Goal: Task Accomplishment & Management: Manage account settings

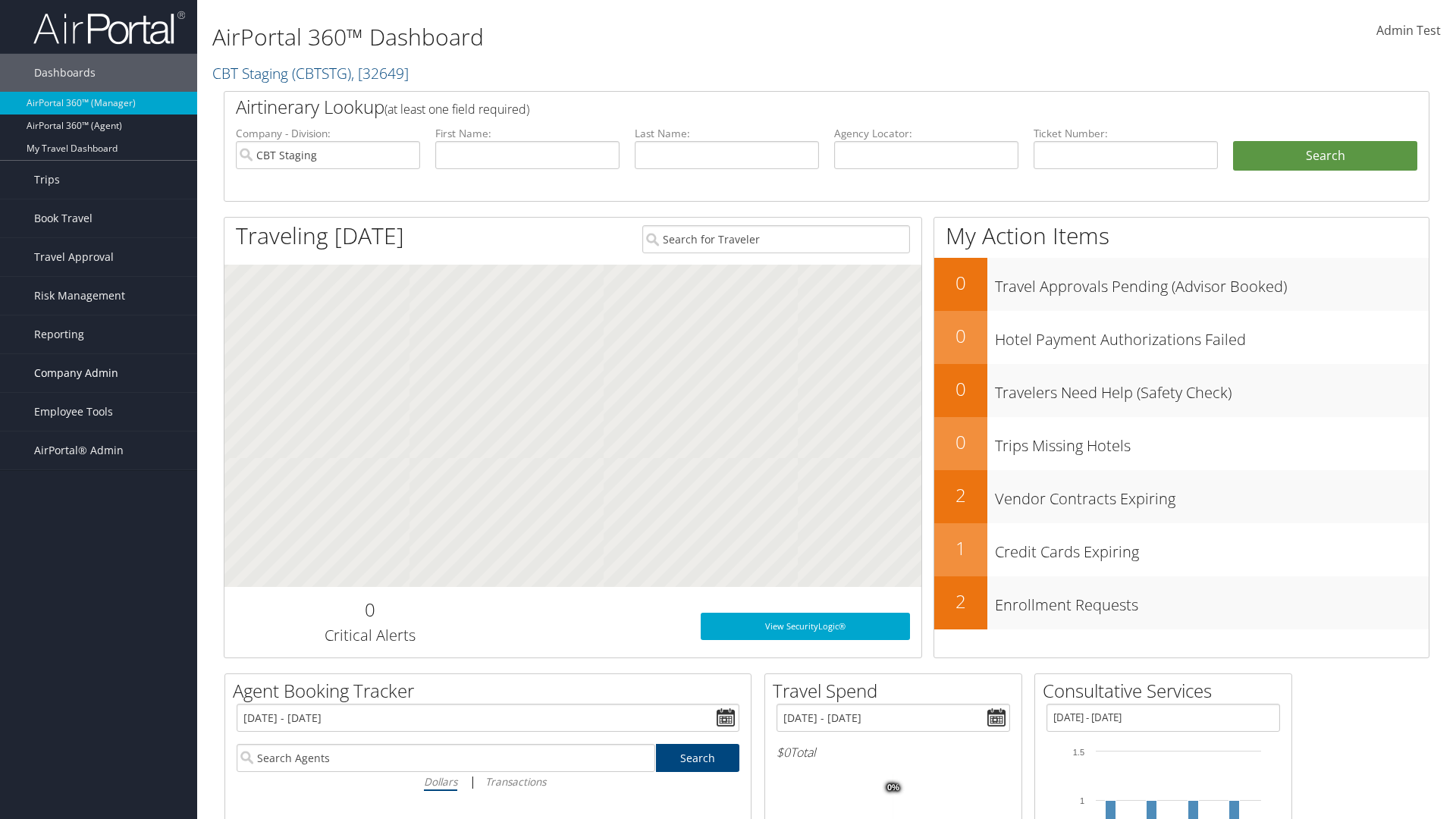
click at [99, 373] on span "Company Admin" at bounding box center [76, 373] width 84 height 38
click at [99, 552] on link "Travel Policy" at bounding box center [98, 563] width 197 height 23
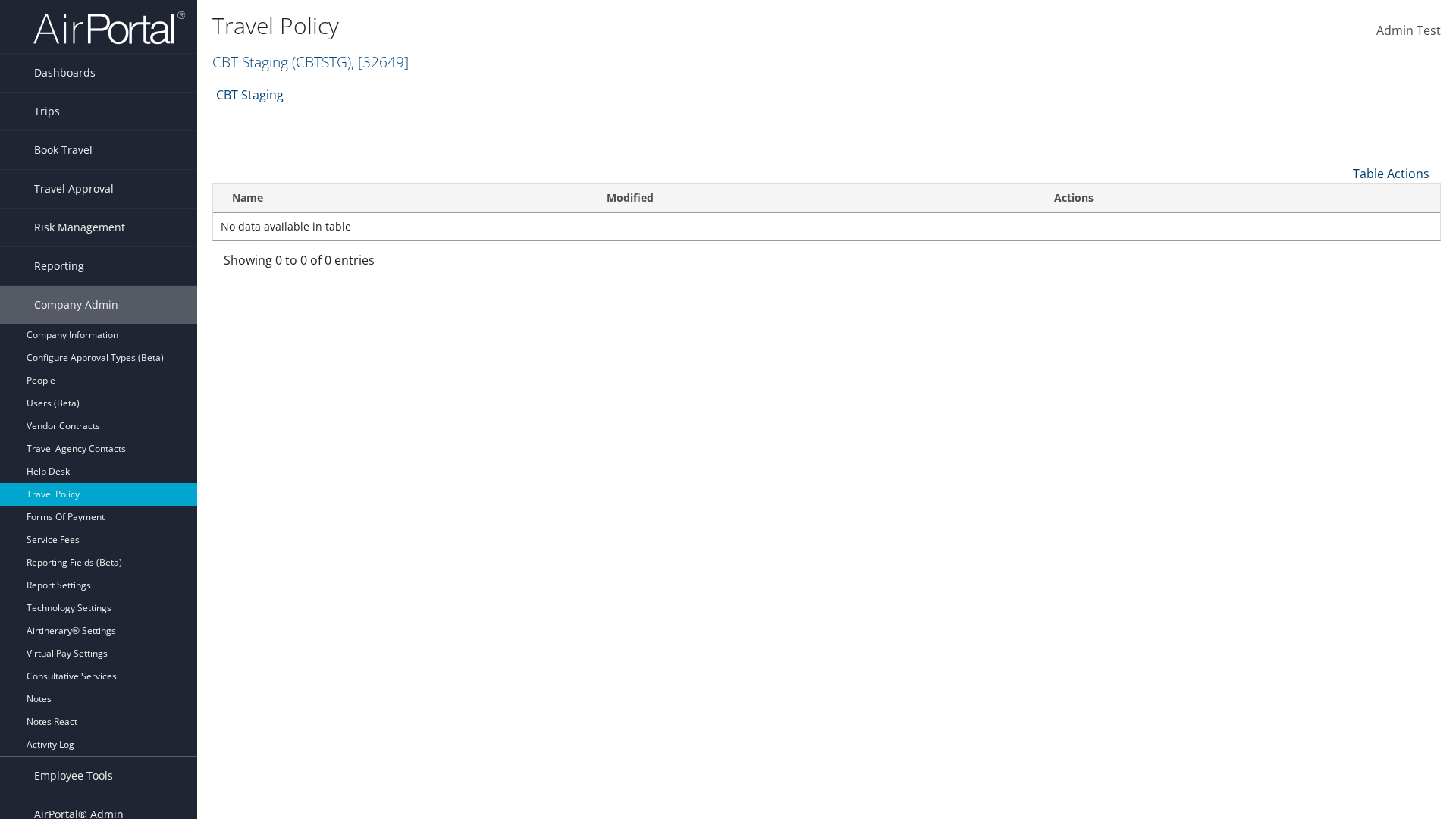
click at [1390, 173] on link "Table Actions" at bounding box center [1390, 173] width 77 height 17
click at [1340, 196] on link "Add New Policy" at bounding box center [1340, 197] width 199 height 26
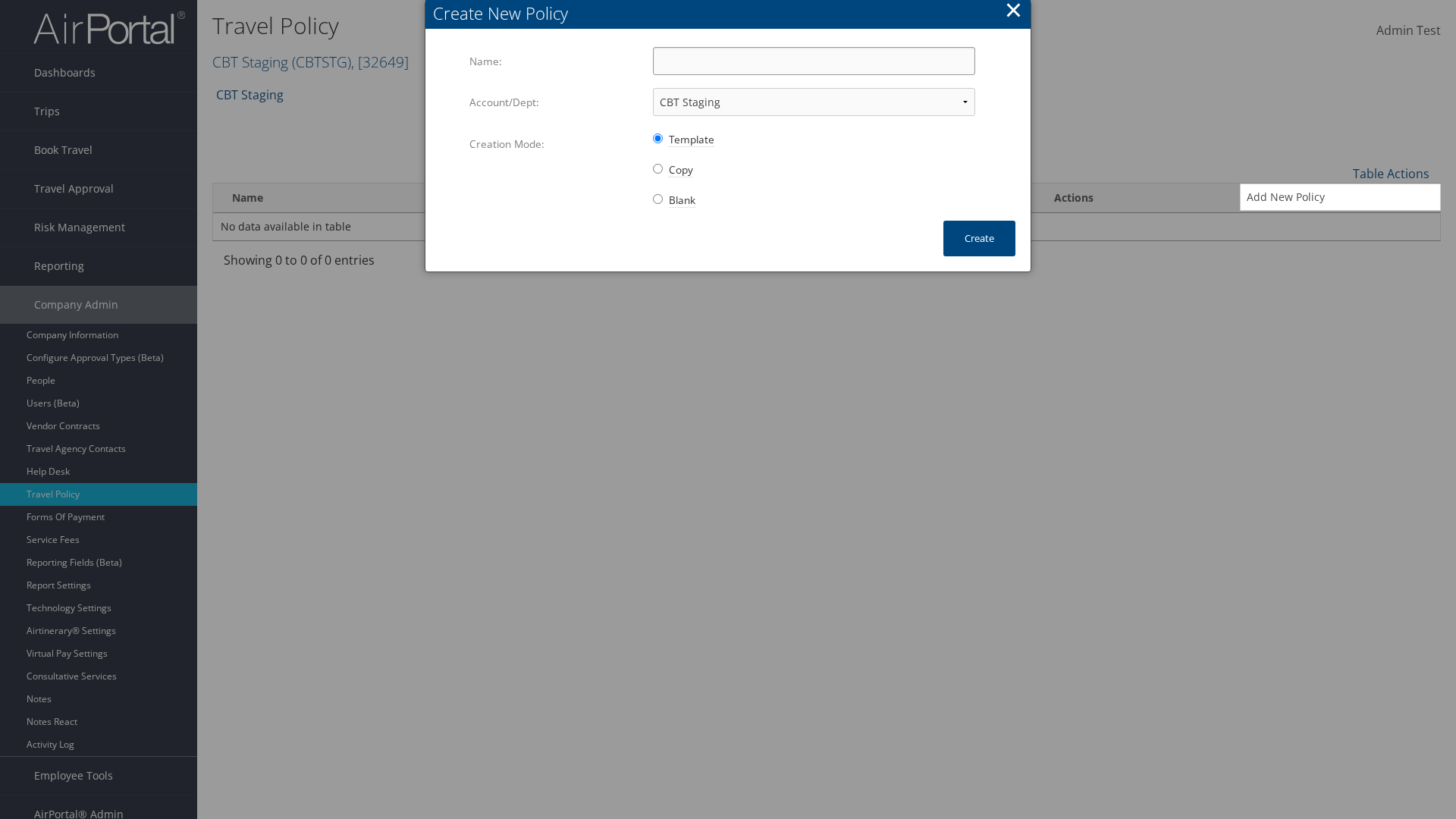
click at [814, 61] on input "Name:" at bounding box center [813, 60] width 322 height 28
type input "Auto Policy"
click at [979, 238] on button "Create" at bounding box center [979, 238] width 72 height 36
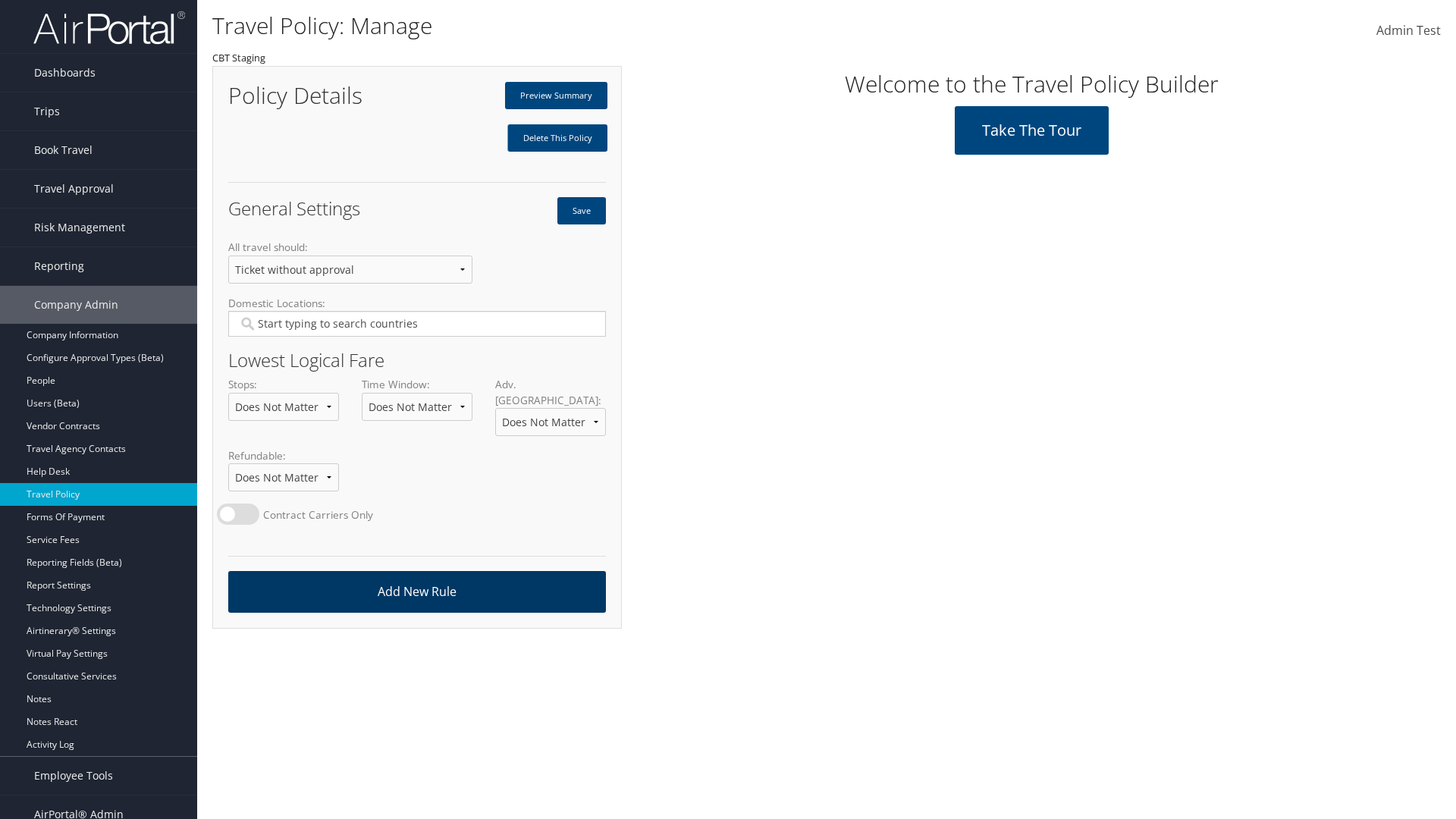
click at [416, 577] on link "Add New Rule" at bounding box center [417, 592] width 377 height 42
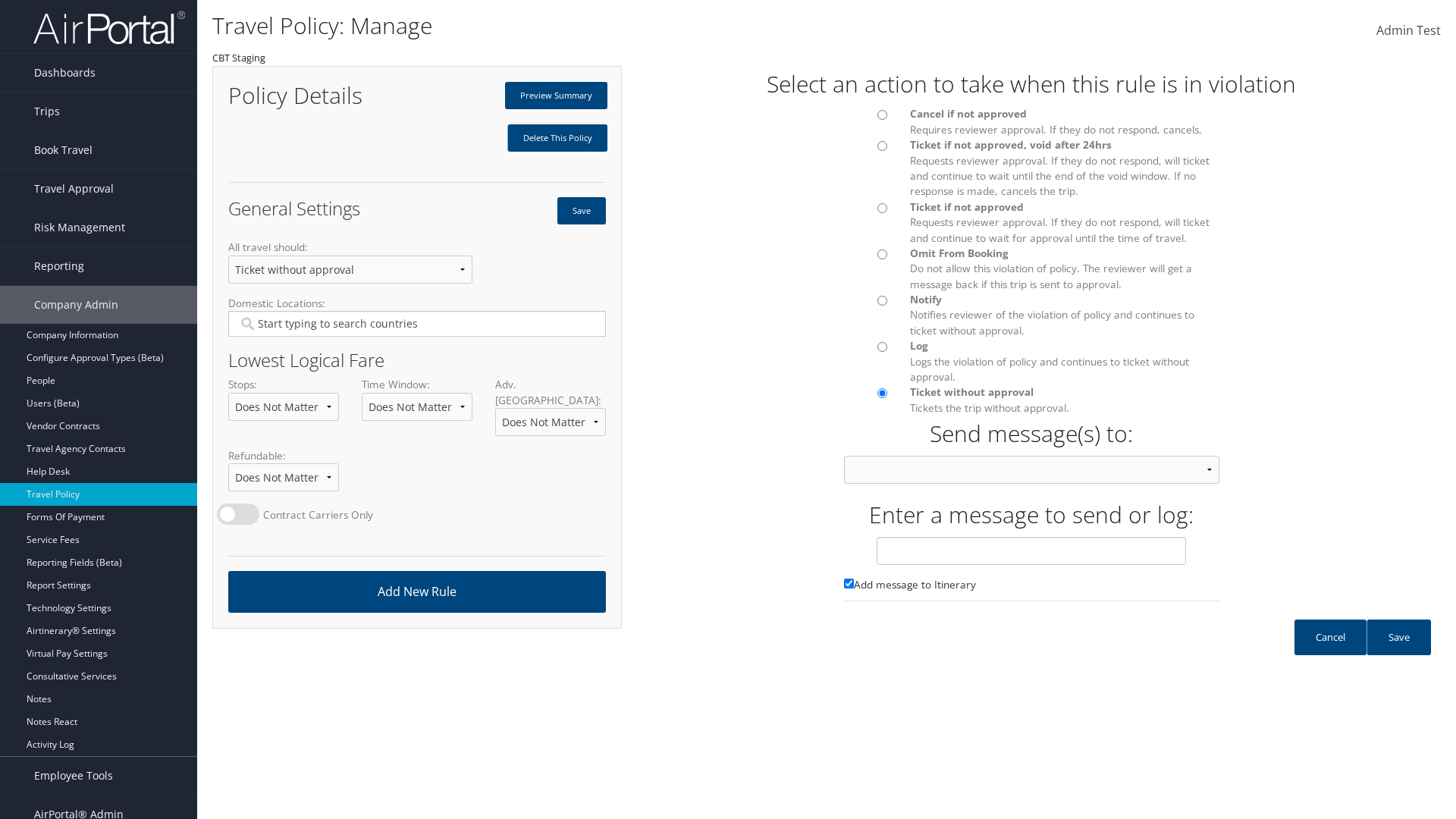
click at [865, 119] on div at bounding box center [866, 119] width 66 height 26
click at [1031, 565] on input "text" at bounding box center [1031, 551] width 309 height 28
type input "Message 1"
click at [1398, 652] on link "Save" at bounding box center [1398, 637] width 64 height 36
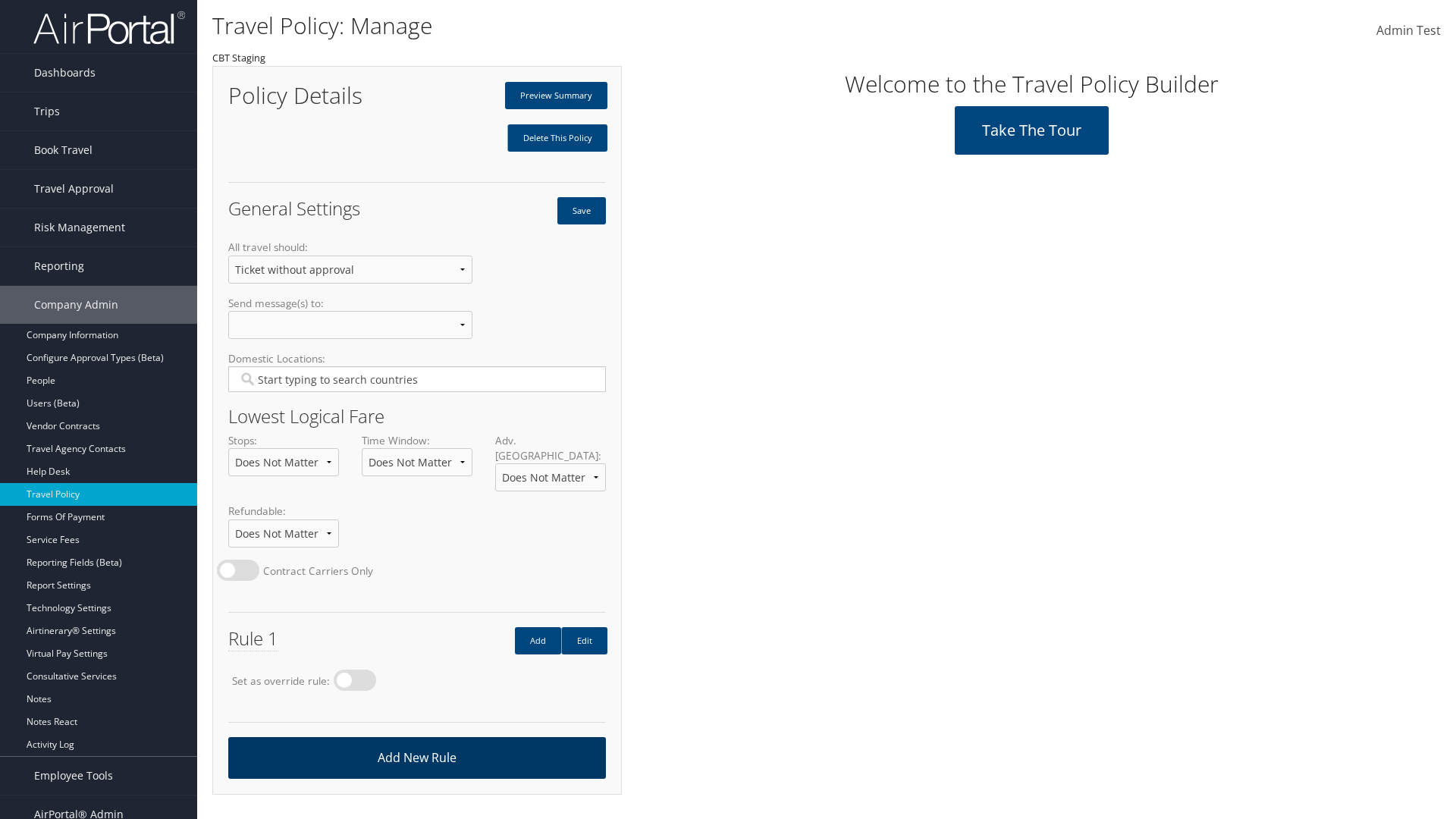
click at [416, 742] on link "Add New Rule" at bounding box center [417, 758] width 377 height 42
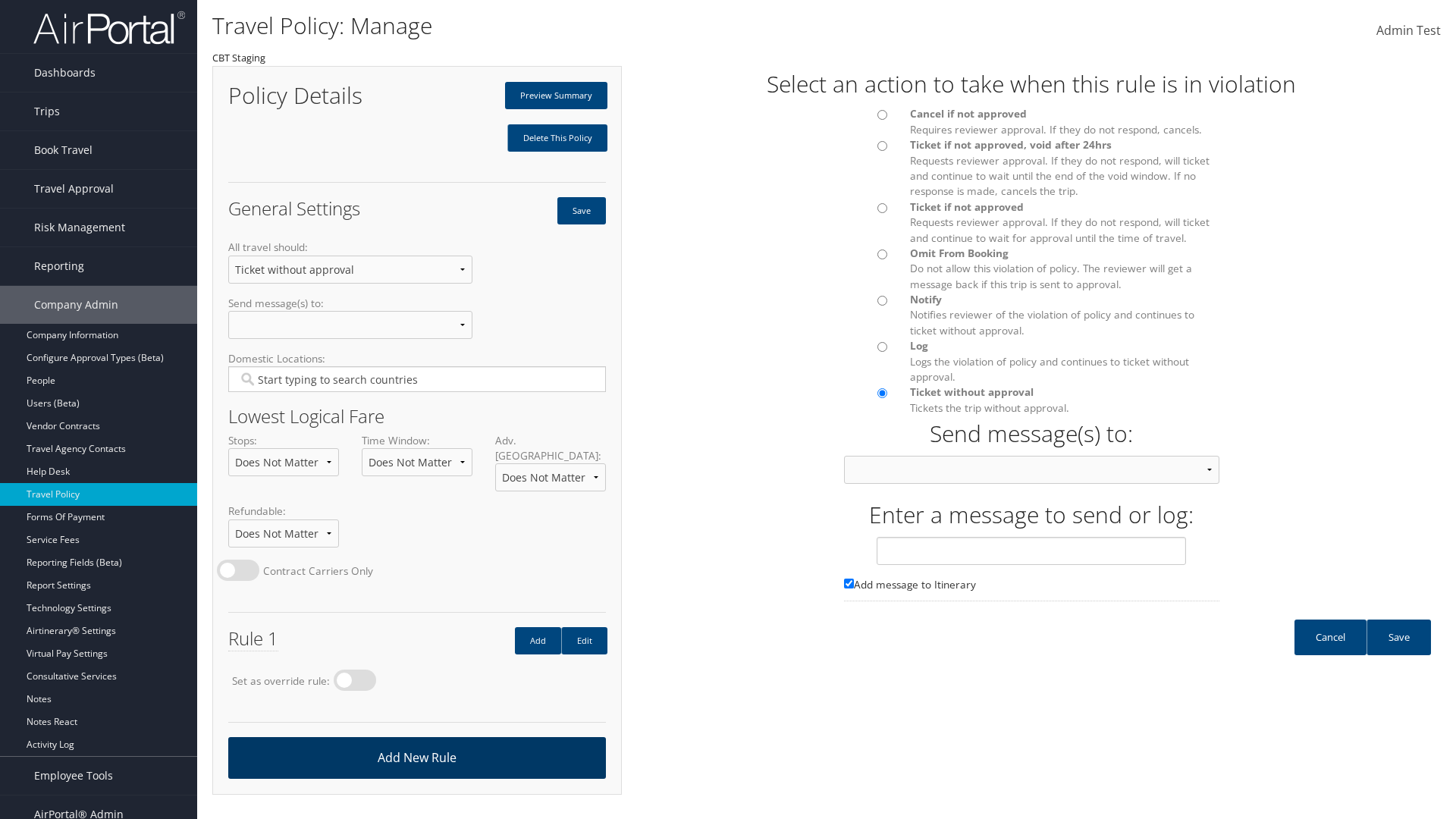
click at [865, 211] on div at bounding box center [866, 212] width 66 height 26
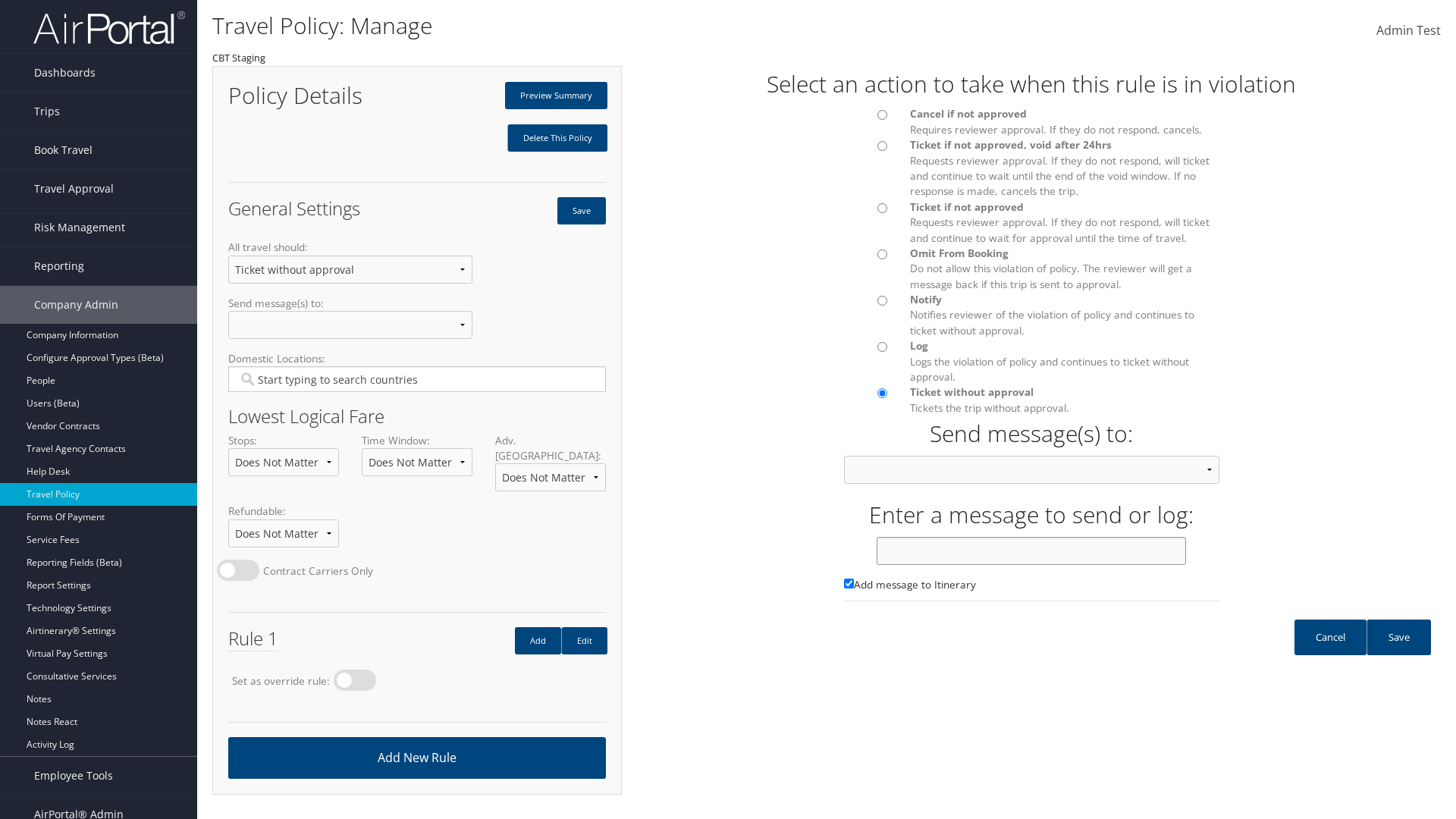
click at [1031, 565] on input "text" at bounding box center [1031, 551] width 309 height 28
type input "Message 2"
click at [1398, 652] on link "Save" at bounding box center [1398, 637] width 64 height 36
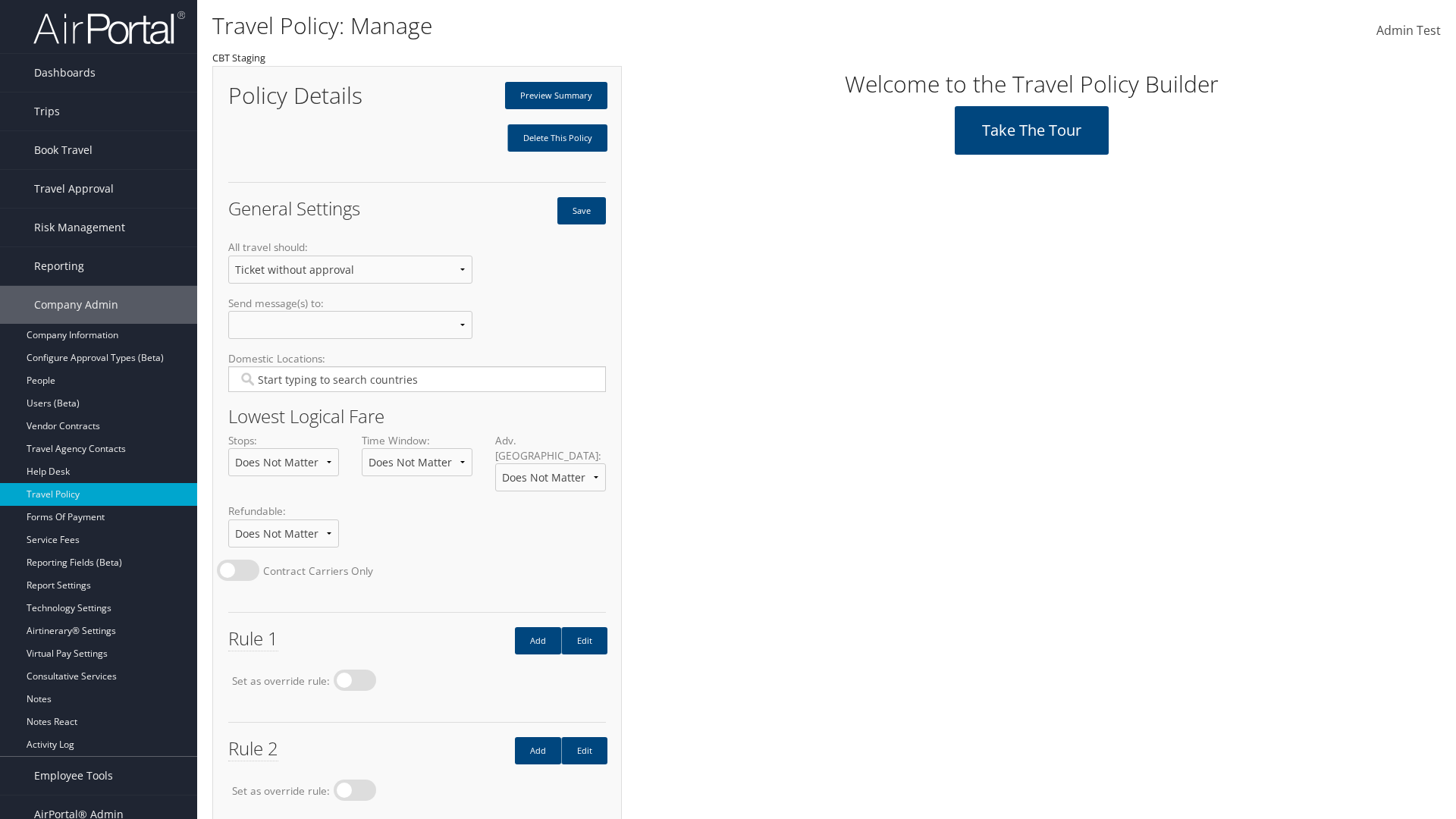
scroll to position [85, 0]
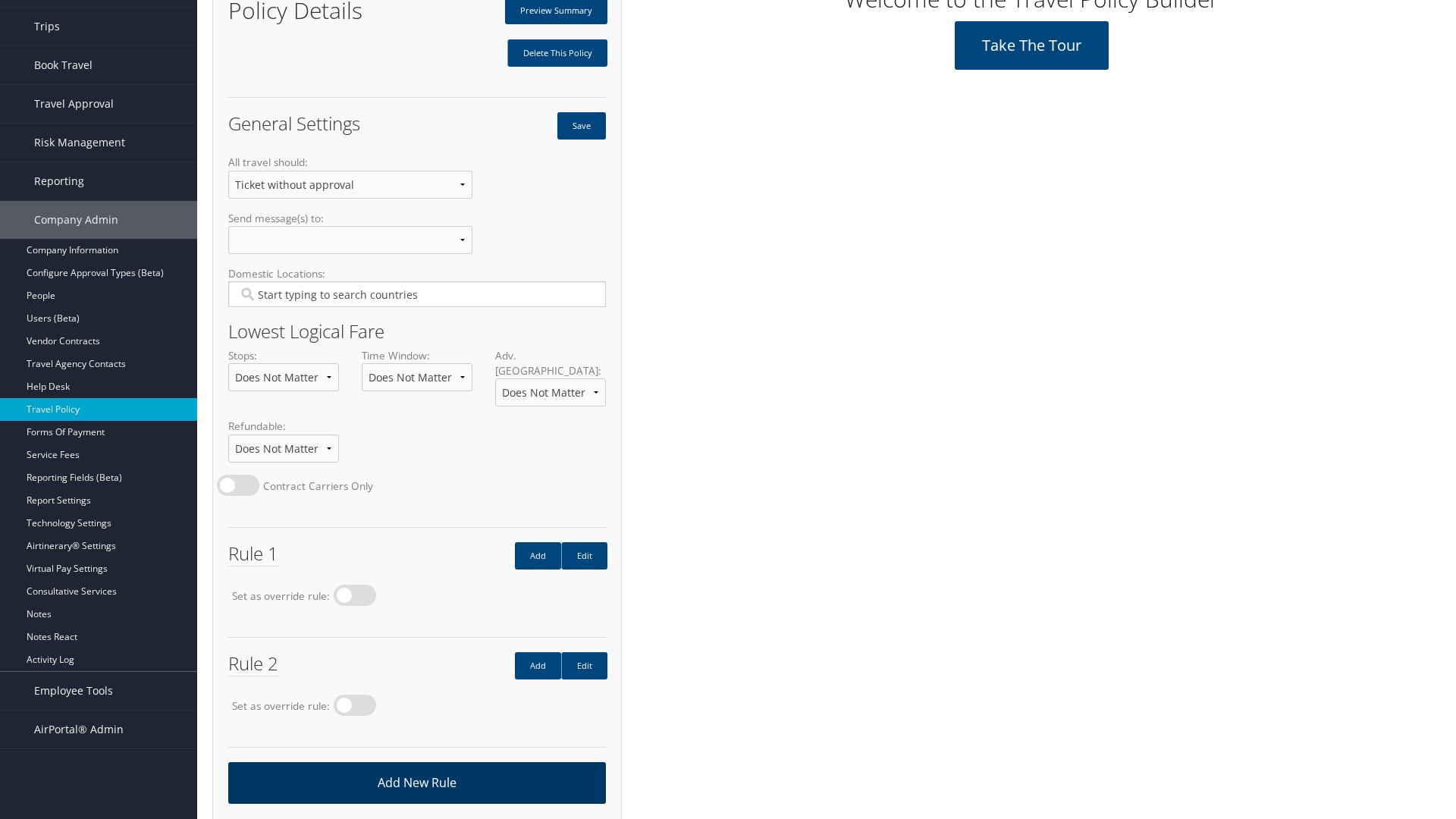
click at [416, 767] on link "Add New Rule" at bounding box center [417, 783] width 377 height 42
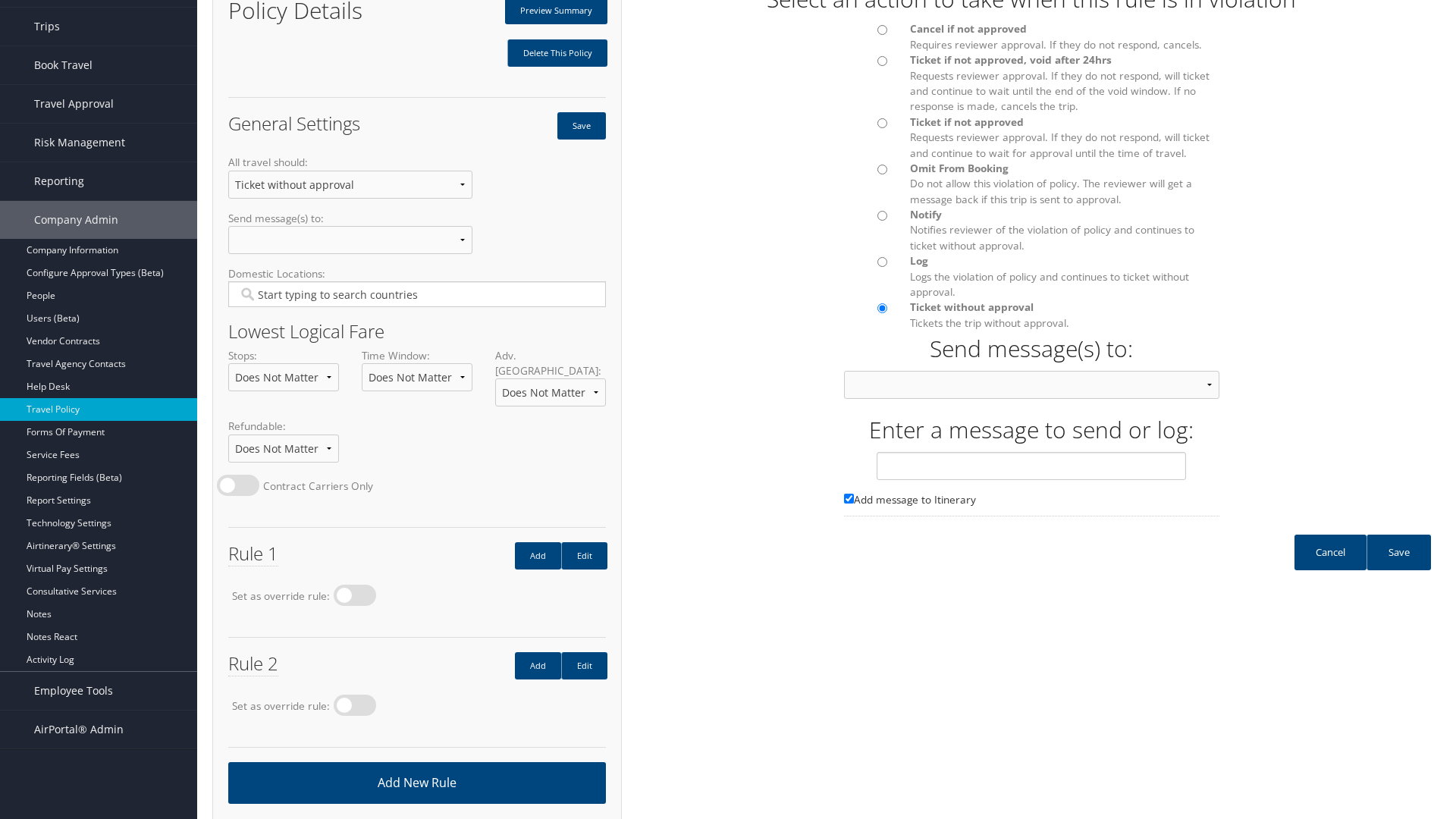
click at [882, 123] on input "Ticket if not approved Requests reviewer approval. If they do not respond, will…" at bounding box center [882, 123] width 9 height 9
radio input "true"
click at [1031, 480] on input "text" at bounding box center [1031, 465] width 309 height 28
type input "Message 3"
click at [1398, 567] on link "Save" at bounding box center [1398, 552] width 64 height 36
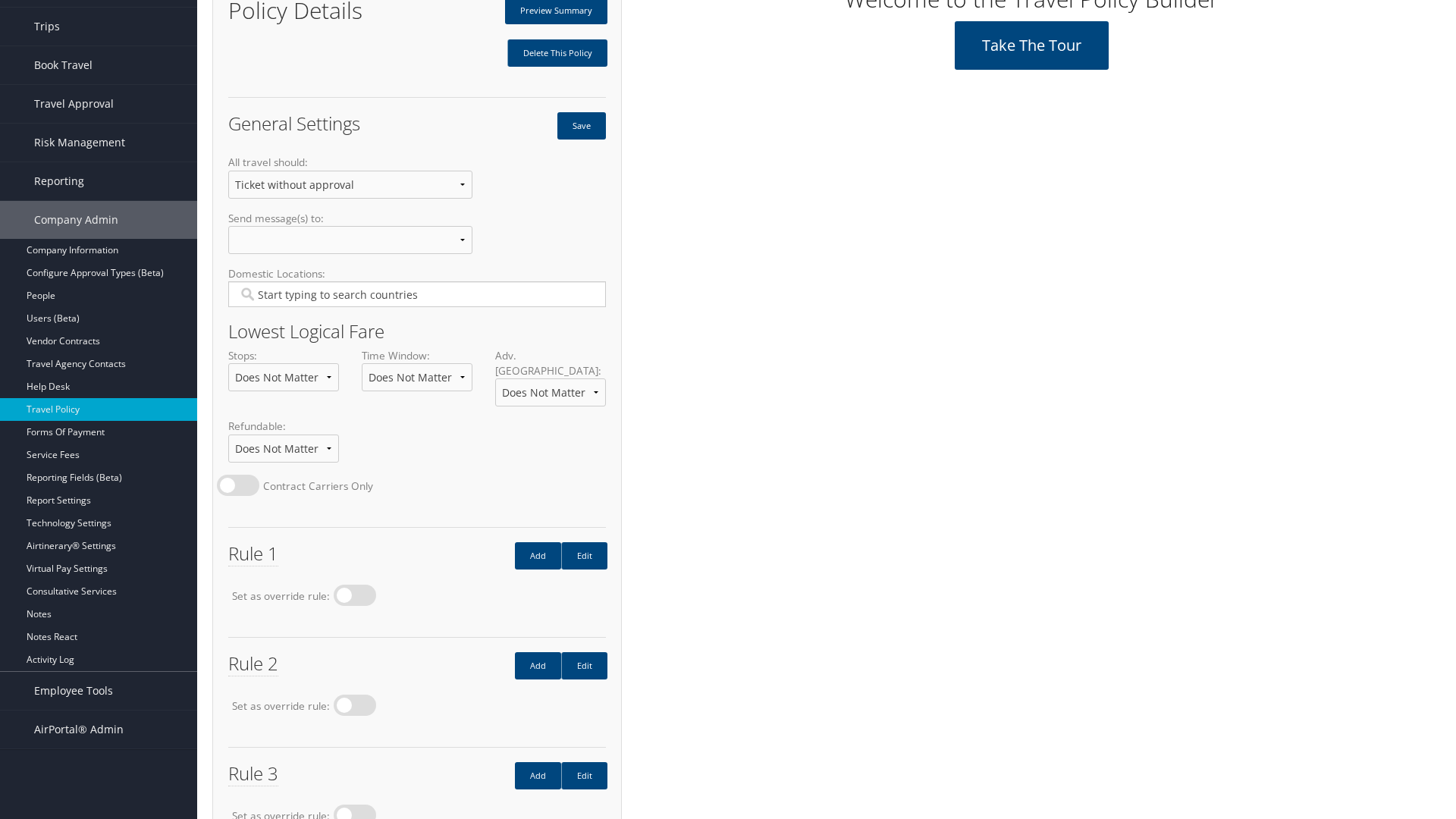
scroll to position [195, 0]
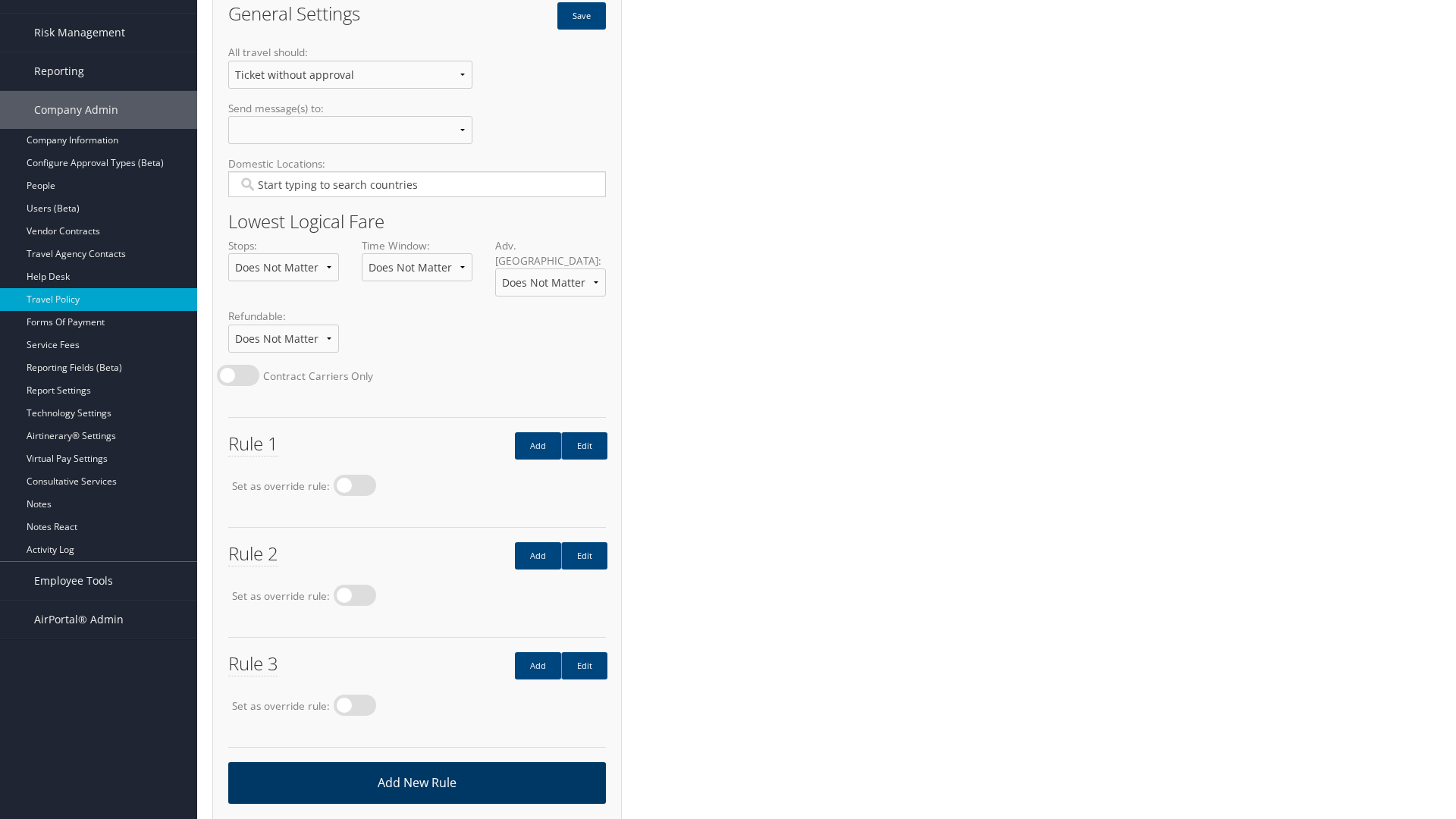
click at [416, 767] on link "Add New Rule" at bounding box center [417, 783] width 377 height 42
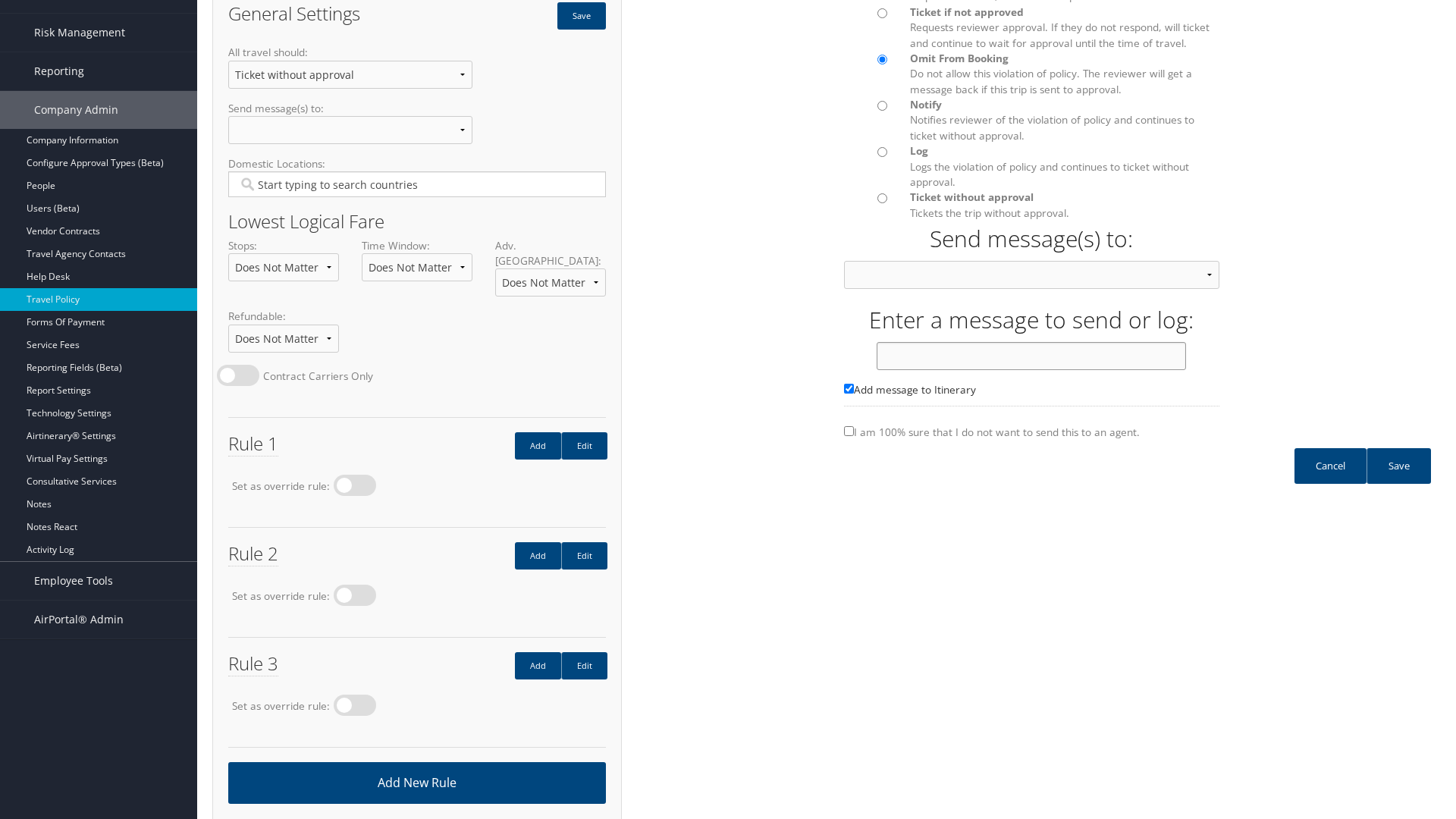
click at [1031, 370] on input "text" at bounding box center [1031, 355] width 309 height 28
type input "Message 4"
click at [1398, 481] on link "Save" at bounding box center [1398, 466] width 64 height 36
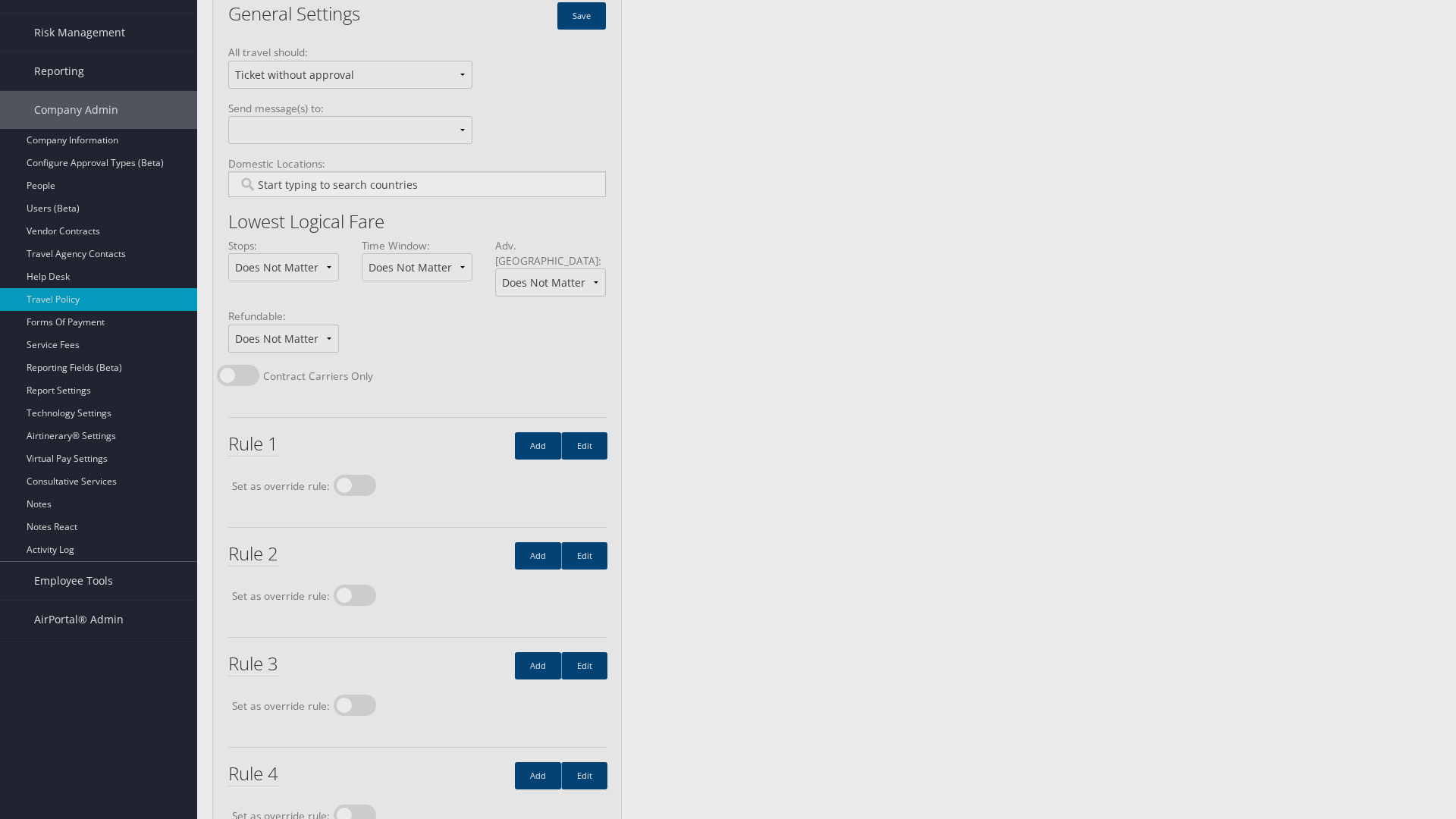
scroll to position [0, 0]
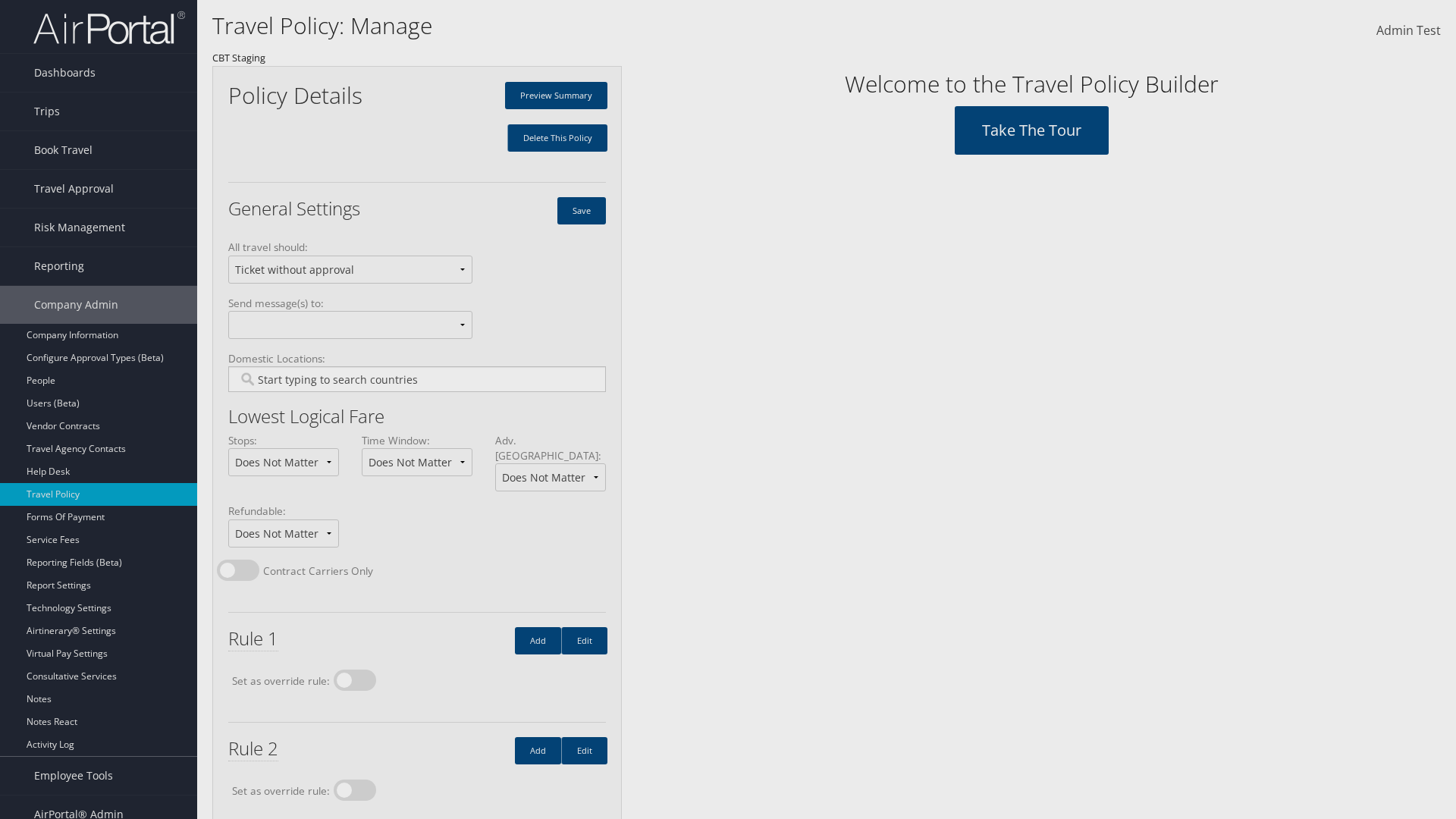
click at [0, 0] on input "Type YES to continue:" at bounding box center [0, 0] width 0 height 0
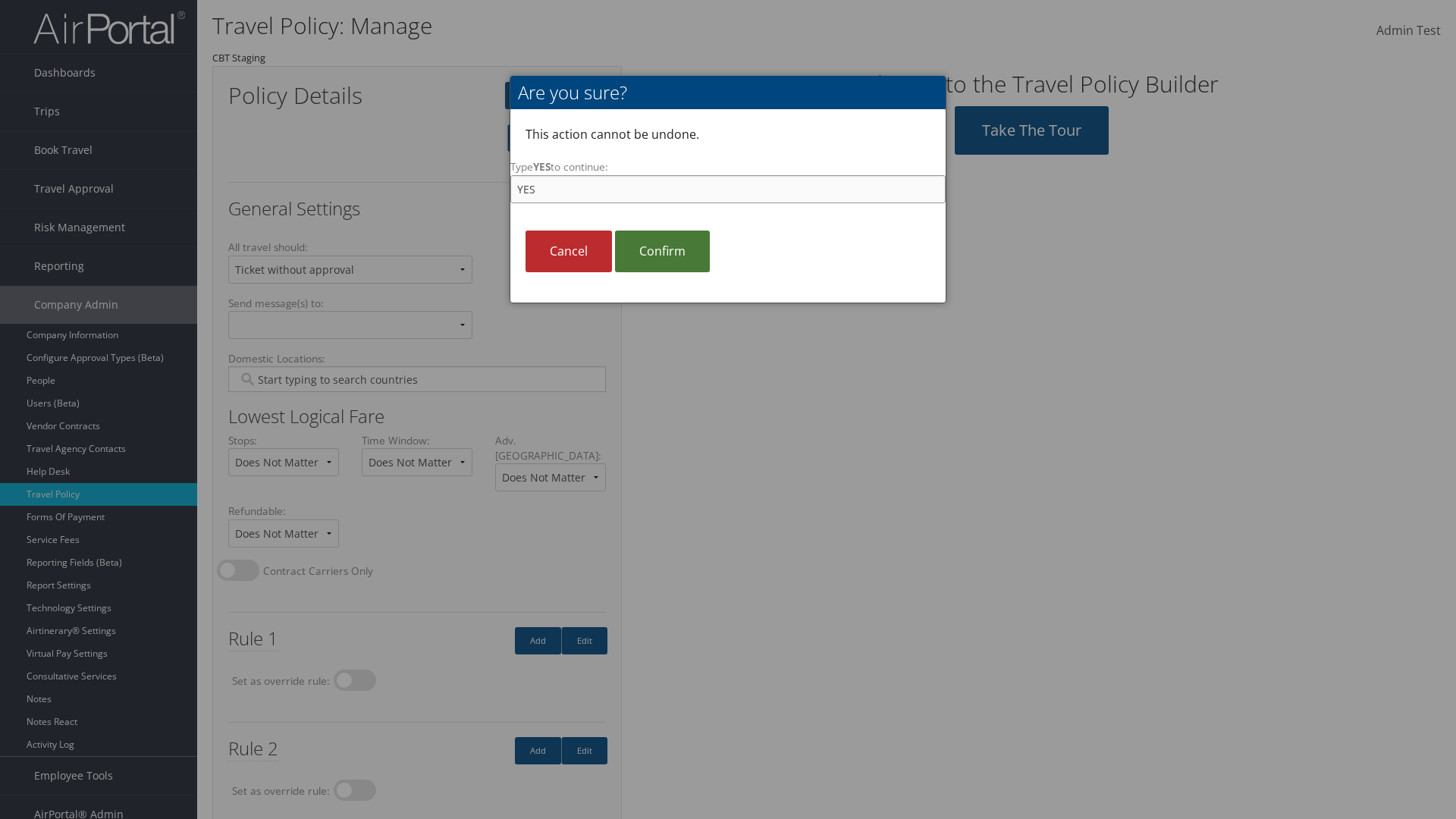
type input "YES"
click at [662, 251] on link "Confirm" at bounding box center [662, 251] width 95 height 42
